Goal: Task Accomplishment & Management: Use online tool/utility

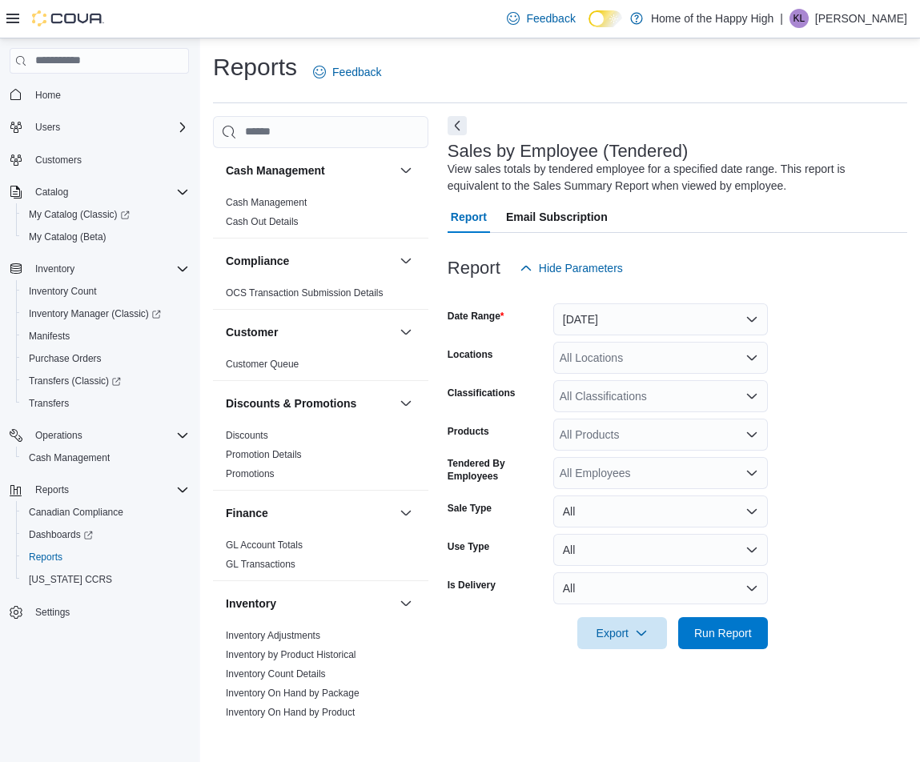
click at [671, 356] on div "All Locations" at bounding box center [660, 358] width 214 height 32
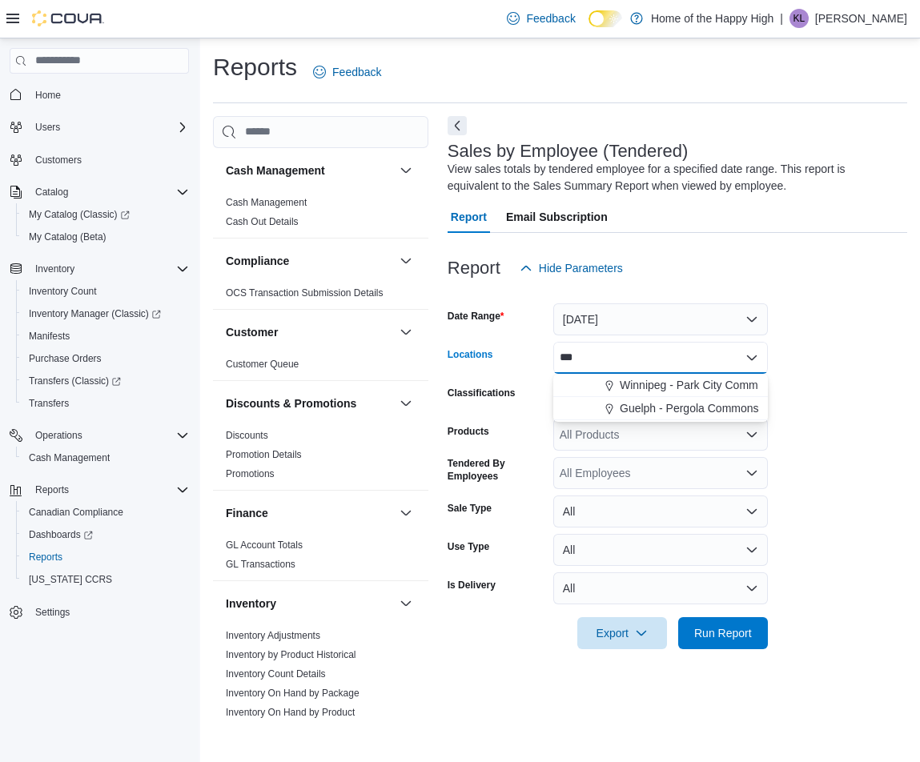
type input "***"
click at [659, 354] on div "***" at bounding box center [660, 358] width 214 height 32
click at [671, 387] on span "Winnipeg - Park City Commons - Fire & Flower" at bounding box center [735, 385] width 233 height 16
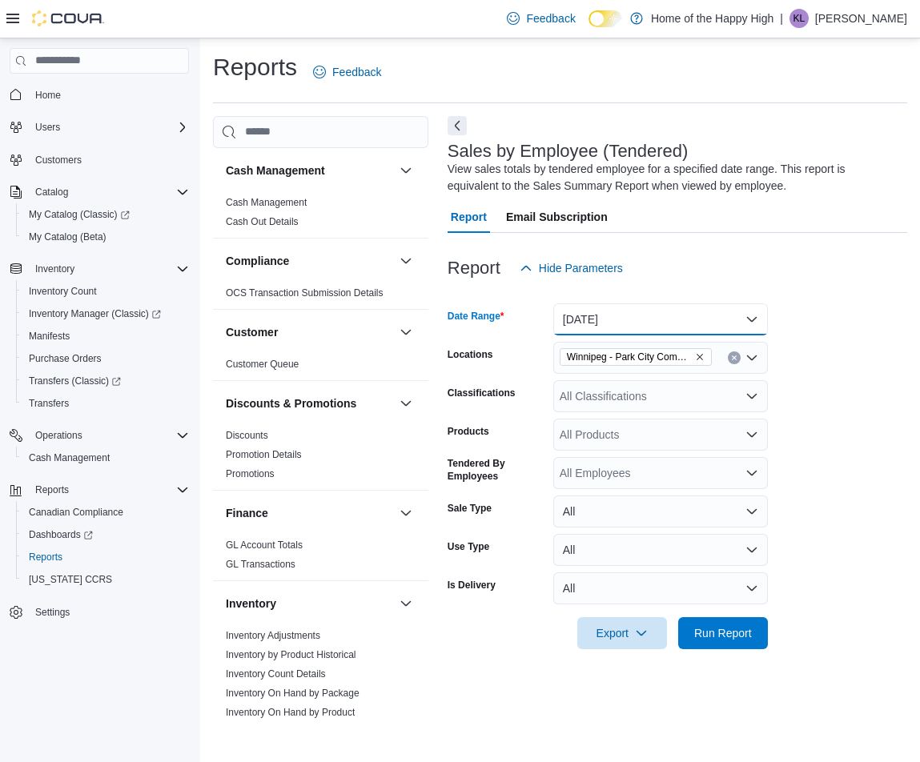
click at [689, 331] on button "[DATE]" at bounding box center [660, 319] width 214 height 32
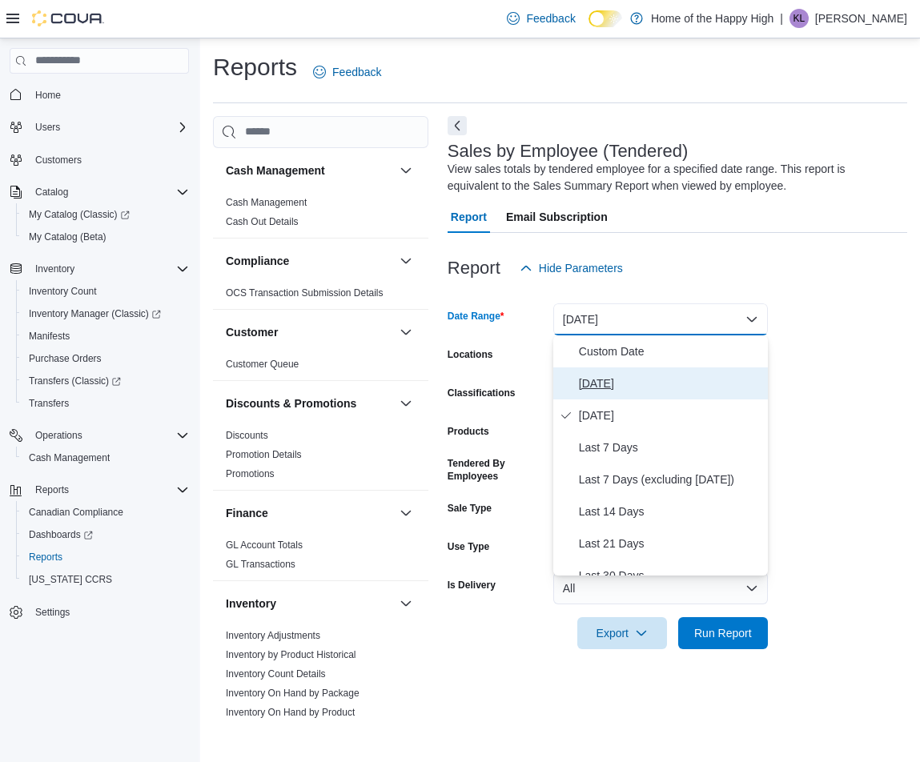
click at [702, 367] on button "[DATE]" at bounding box center [660, 383] width 214 height 32
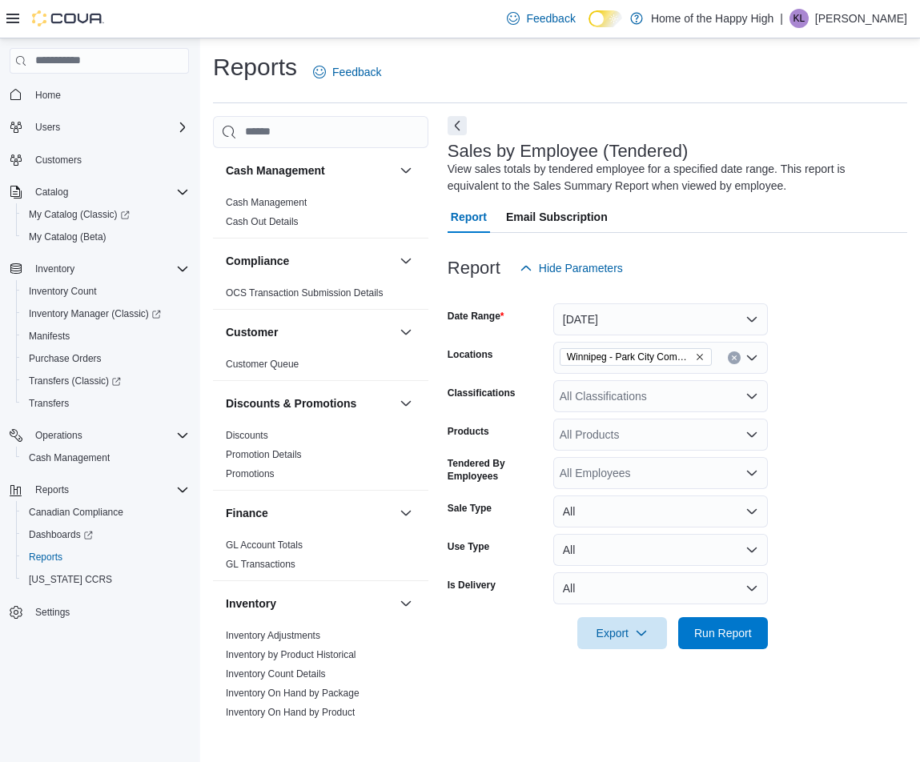
click at [785, 389] on form "Date Range [DATE] Locations [GEOGRAPHIC_DATA] - [GEOGRAPHIC_DATA] - Fire & Flow…" at bounding box center [676, 466] width 459 height 365
click at [757, 618] on span "Run Report" at bounding box center [722, 632] width 70 height 32
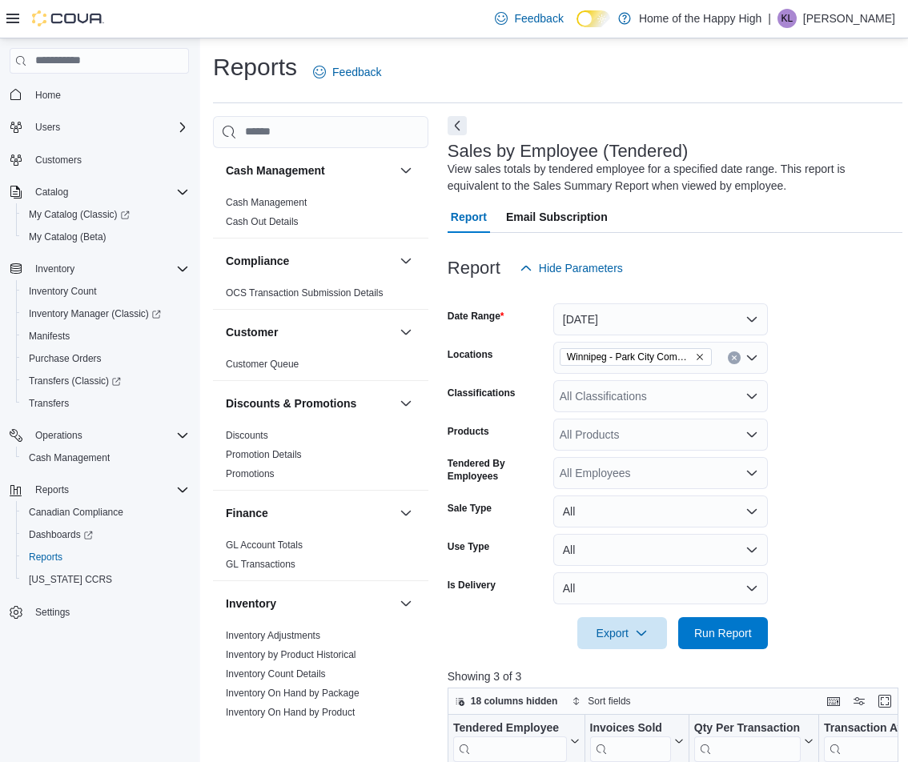
click at [453, 129] on button "Next" at bounding box center [456, 125] width 19 height 19
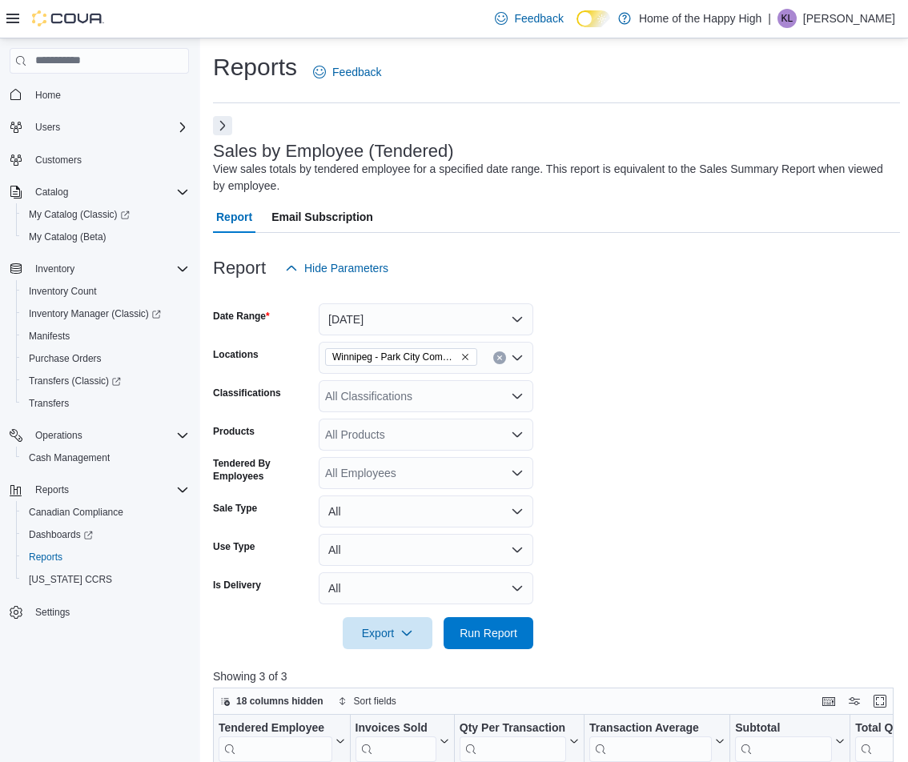
click at [6, 22] on icon at bounding box center [12, 19] width 13 height 10
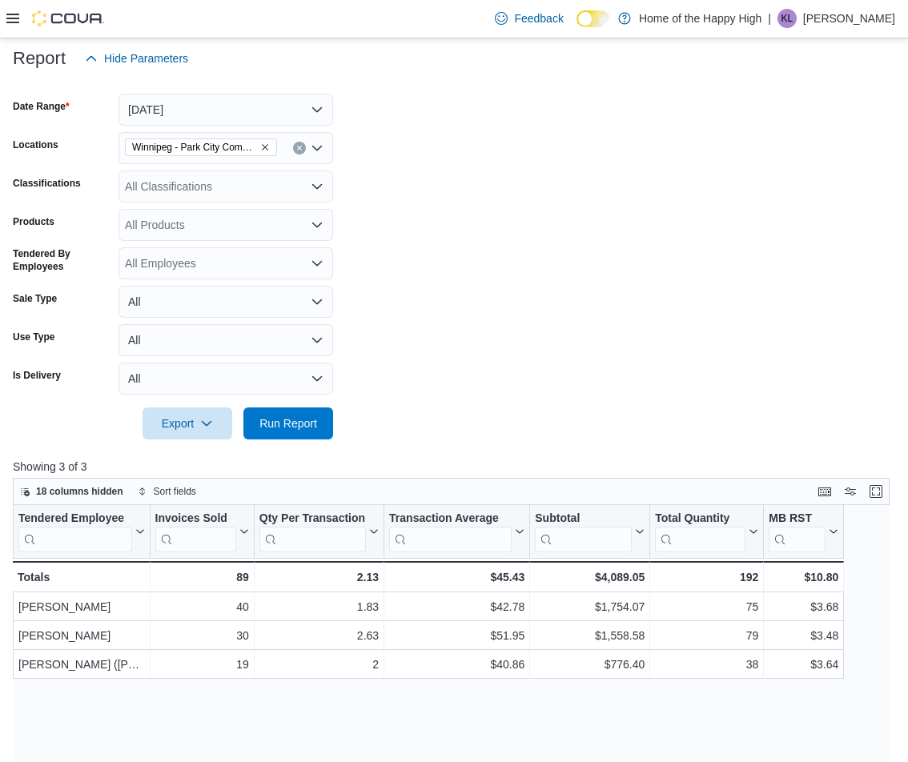
scroll to position [50, 0]
